Goal: Information Seeking & Learning: Find specific fact

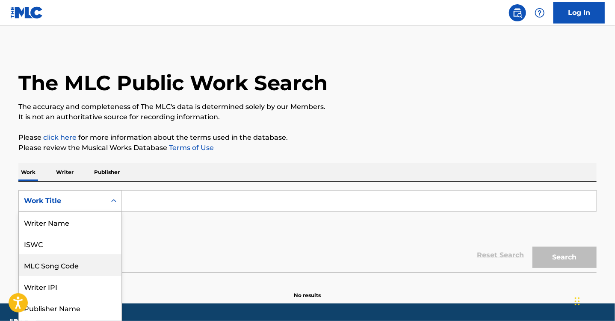
click at [76, 202] on div "8 results available. Use Up and Down to choose options, press Enter to select t…" at bounding box center [70, 200] width 104 height 21
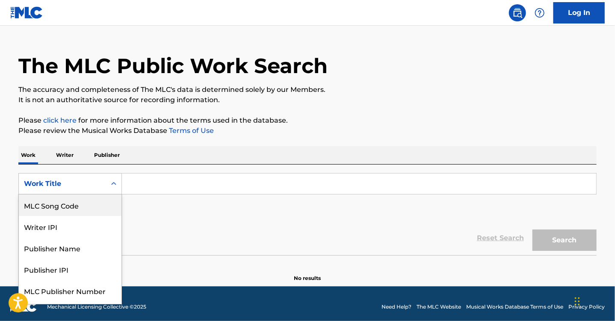
scroll to position [19, 0]
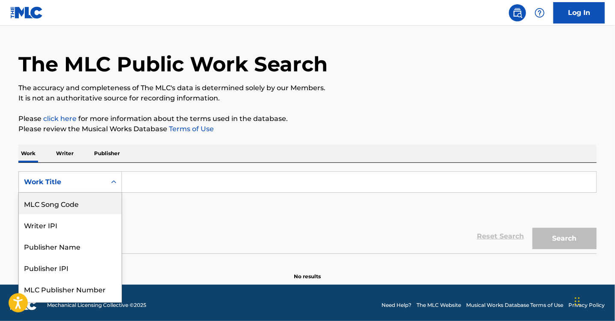
click at [212, 201] on div "SearchWithCriteria186438a8-7822-4af7-afaf-ce58b968667f 8 results available. Use…" at bounding box center [307, 196] width 579 height 48
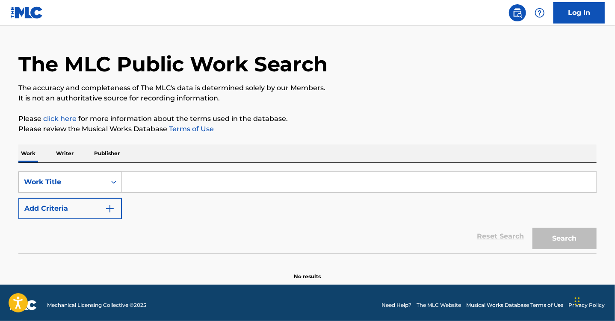
click at [65, 152] on p "Writer" at bounding box center [64, 154] width 23 height 18
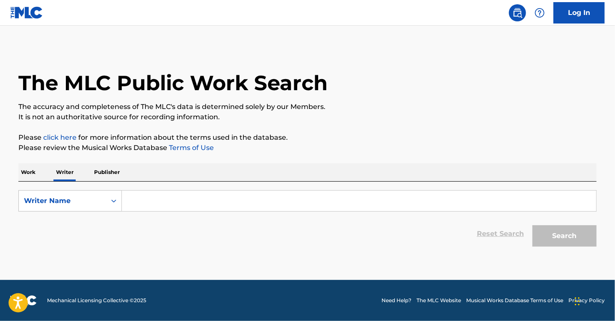
click at [165, 204] on input "Search Form" at bounding box center [359, 201] width 475 height 21
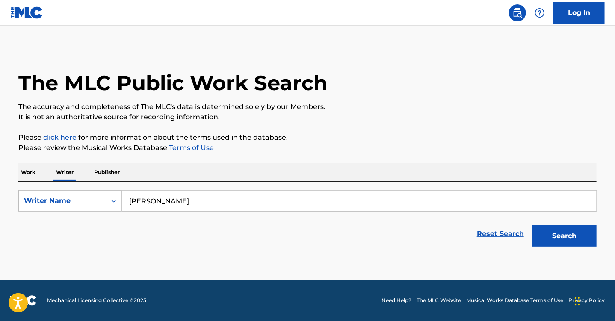
type input "jones, laney"
click at [533, 226] on button "Search" at bounding box center [565, 236] width 64 height 21
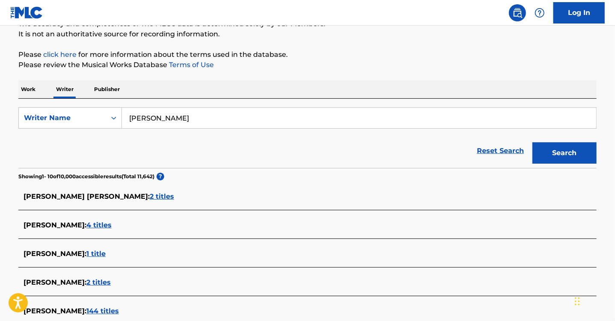
scroll to position [103, 0]
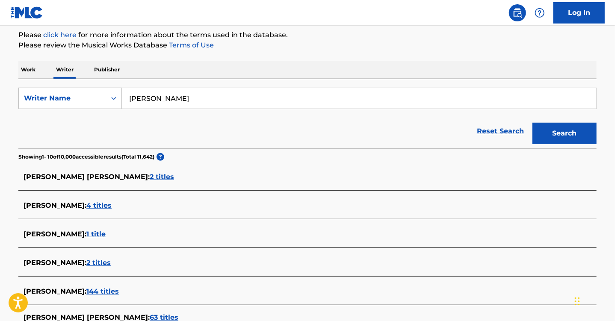
click at [150, 175] on span "2 titles" at bounding box center [162, 177] width 24 height 8
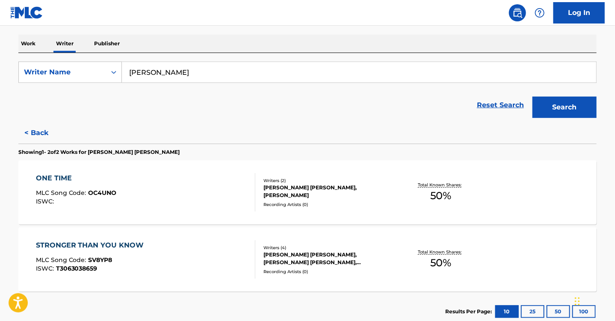
scroll to position [171, 0]
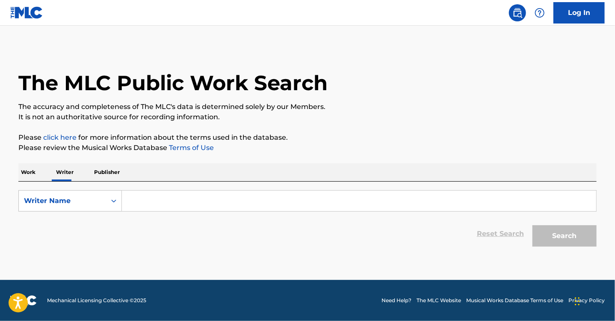
click at [170, 205] on input "Search Form" at bounding box center [359, 201] width 475 height 21
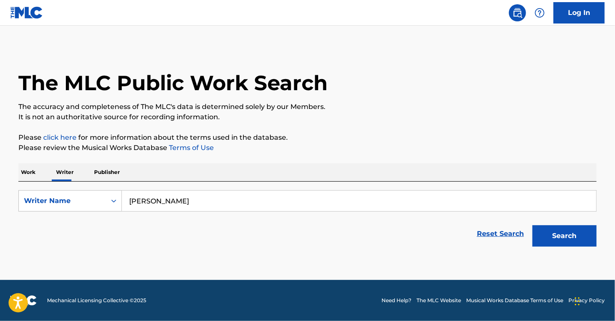
type input "[PERSON_NAME]"
click at [533, 226] on button "Search" at bounding box center [565, 236] width 64 height 21
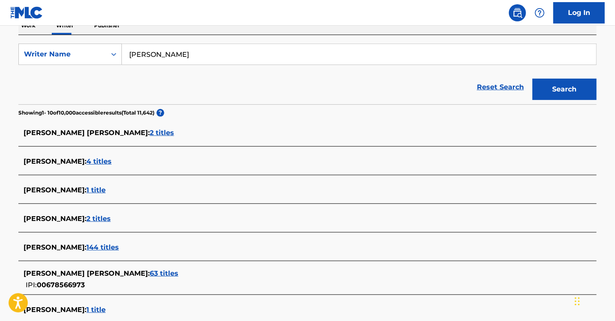
scroll to position [205, 0]
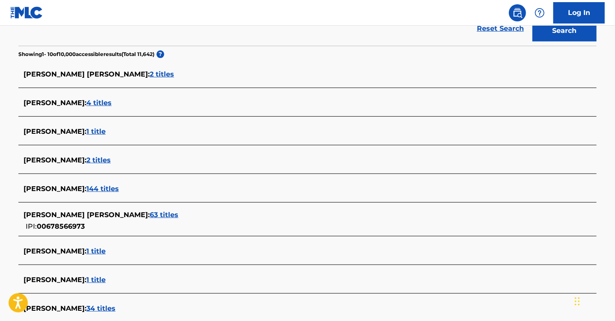
click at [150, 215] on span "63 titles" at bounding box center [164, 215] width 29 height 8
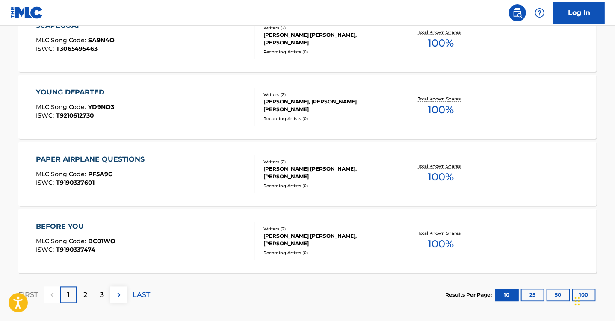
scroll to position [726, 0]
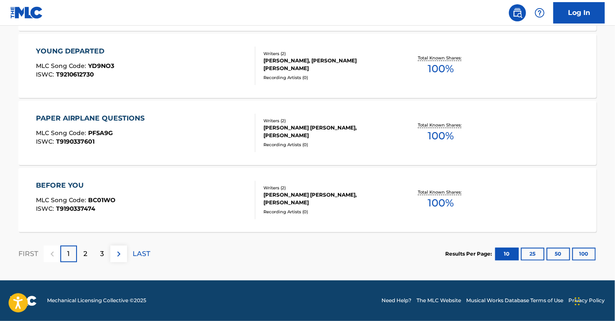
click at [86, 260] on div "2" at bounding box center [85, 254] width 17 height 17
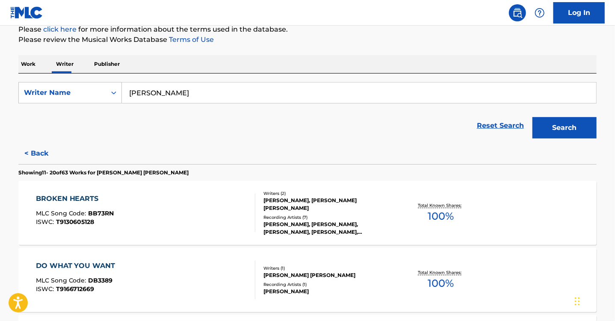
scroll to position [110, 0]
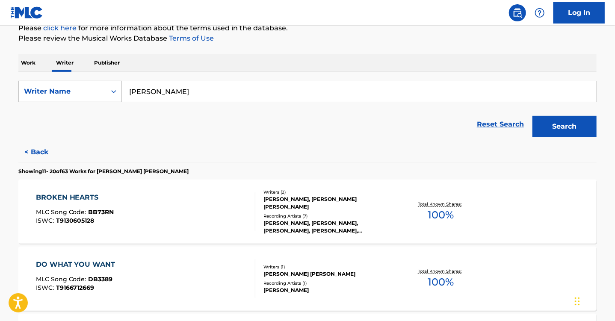
click at [233, 223] on div "BROKEN HEARTS MLC Song Code : BB73RN ISWC : T9130605128" at bounding box center [146, 212] width 220 height 39
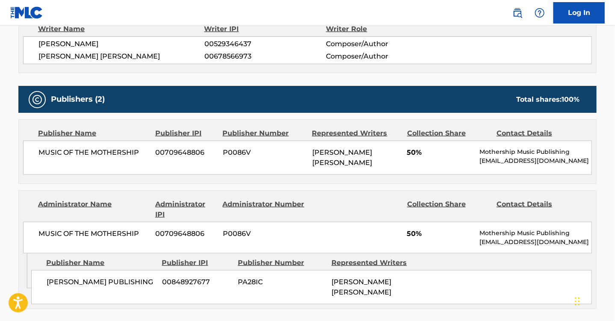
scroll to position [276, 0]
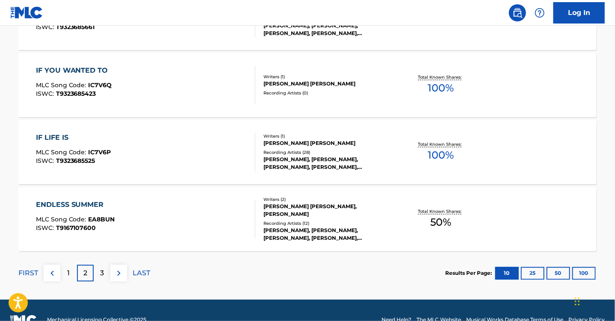
scroll to position [726, 0]
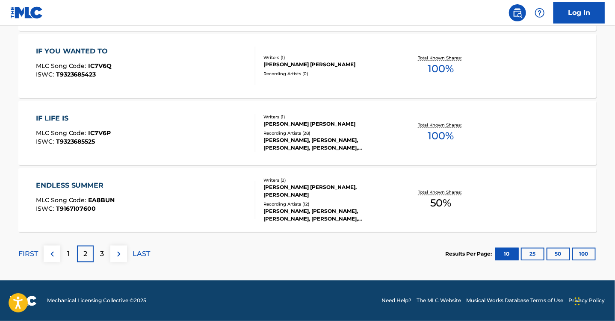
click at [101, 255] on p "3" at bounding box center [102, 254] width 4 height 10
